Goal: Entertainment & Leisure: Consume media (video, audio)

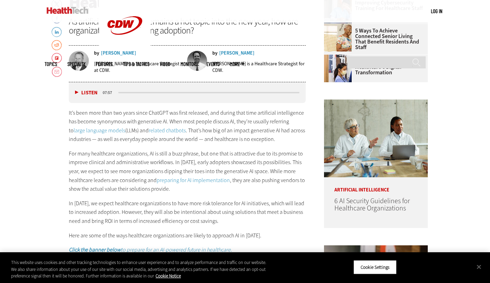
scroll to position [295, 0]
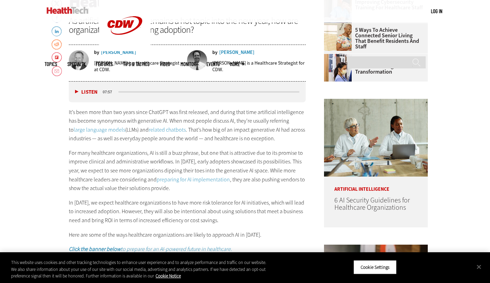
click at [77, 90] on button "Listen" at bounding box center [86, 92] width 22 height 5
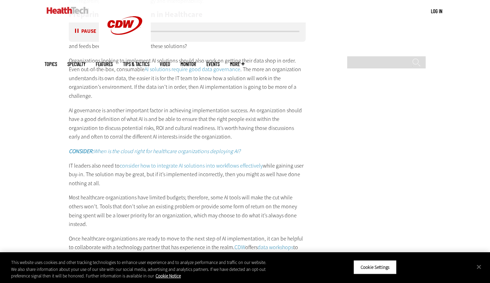
scroll to position [1110, 0]
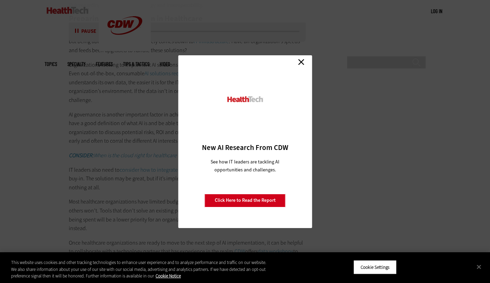
click at [297, 64] on link "Close" at bounding box center [301, 62] width 10 height 10
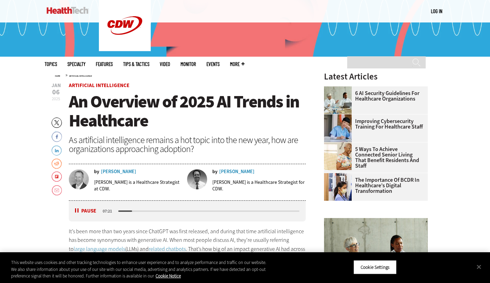
scroll to position [176, 0]
click at [57, 192] on link "Email" at bounding box center [57, 190] width 10 height 11
click at [77, 210] on button "Pause" at bounding box center [85, 210] width 21 height 5
click at [59, 190] on link "Email" at bounding box center [57, 190] width 10 height 11
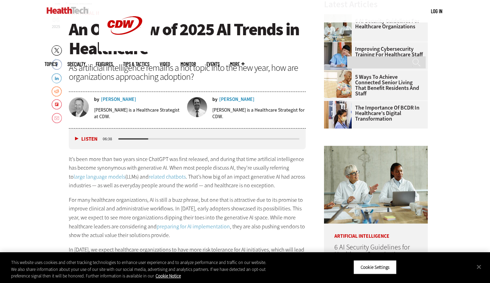
scroll to position [239, 0]
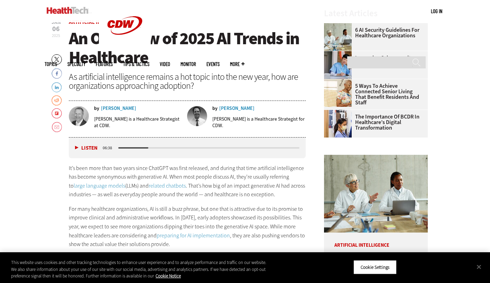
click at [76, 147] on button "Listen" at bounding box center [86, 148] width 22 height 5
click at [78, 147] on button "Pause" at bounding box center [85, 147] width 21 height 5
click at [78, 147] on button "Listen" at bounding box center [86, 148] width 22 height 5
click at [76, 149] on button "Pause" at bounding box center [85, 147] width 21 height 5
